Goal: Entertainment & Leisure: Consume media (video, audio)

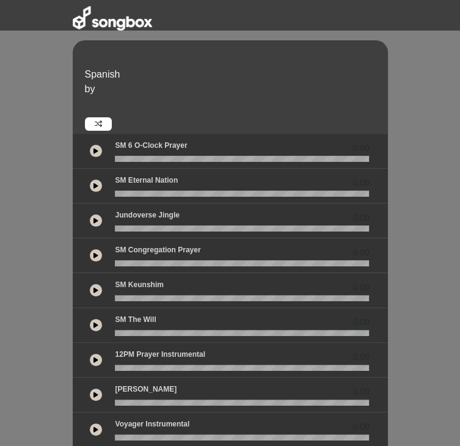
click at [93, 148] on icon at bounding box center [95, 151] width 5 height 6
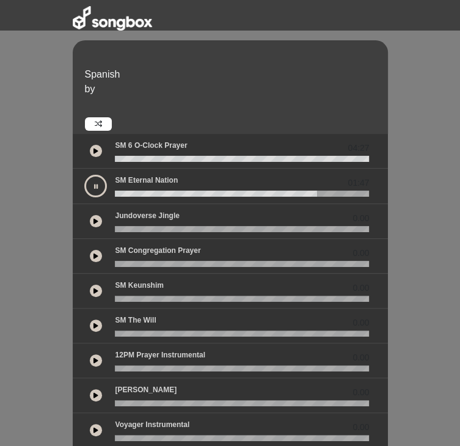
click at [94, 183] on icon at bounding box center [96, 186] width 4 height 6
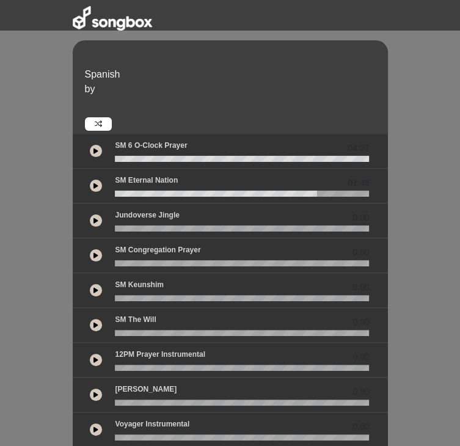
click at [93, 252] on icon at bounding box center [95, 255] width 5 height 6
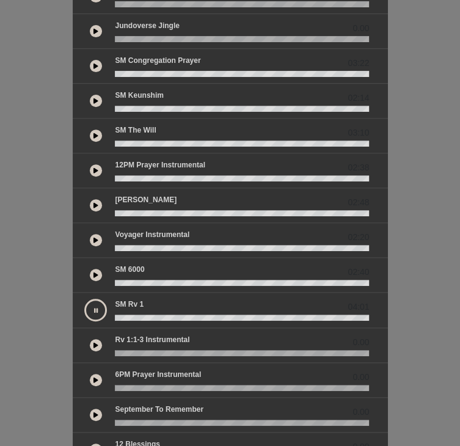
scroll to position [200, 0]
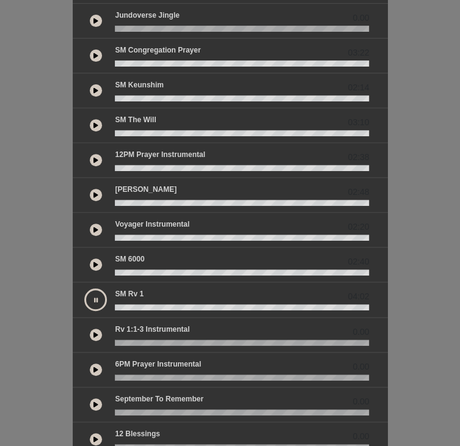
click at [84, 288] on button at bounding box center [95, 299] width 23 height 23
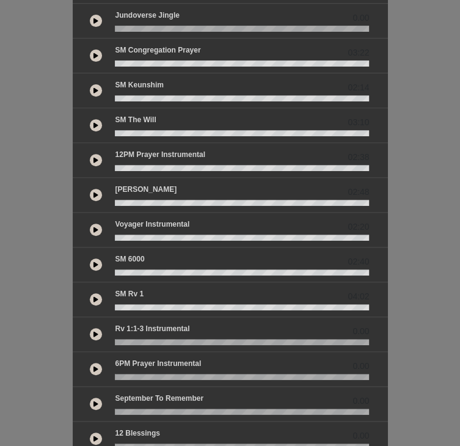
click at [90, 49] on button at bounding box center [96, 55] width 12 height 12
